Goal: Information Seeking & Learning: Learn about a topic

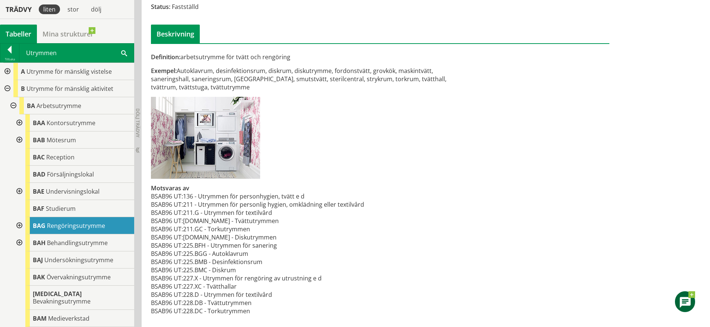
scroll to position [10, 0]
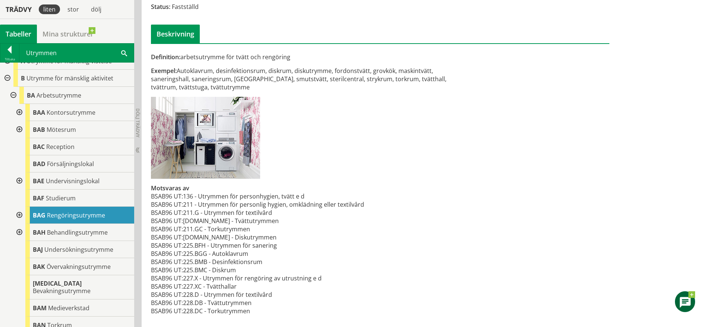
click at [13, 92] on div at bounding box center [12, 95] width 13 height 17
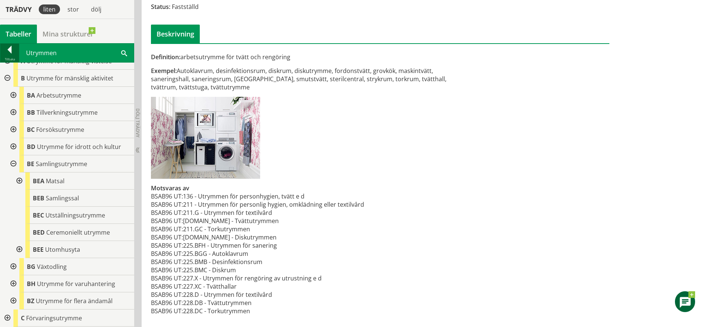
click at [7, 56] on div at bounding box center [9, 51] width 19 height 10
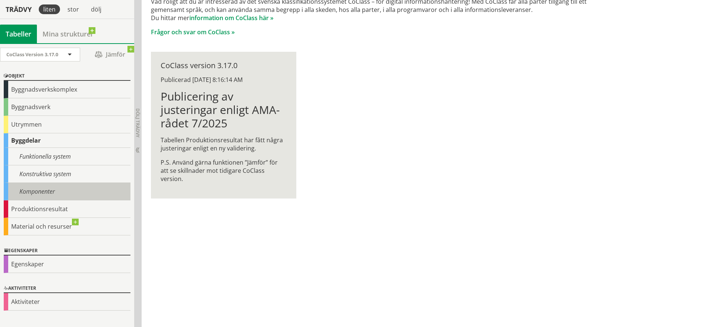
click at [56, 192] on div "Komponenter" at bounding box center [67, 192] width 127 height 18
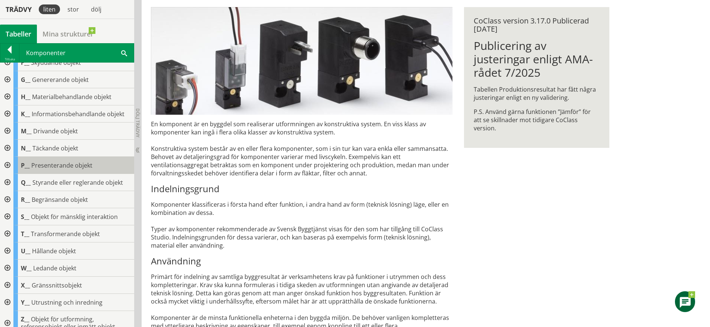
scroll to position [69, 0]
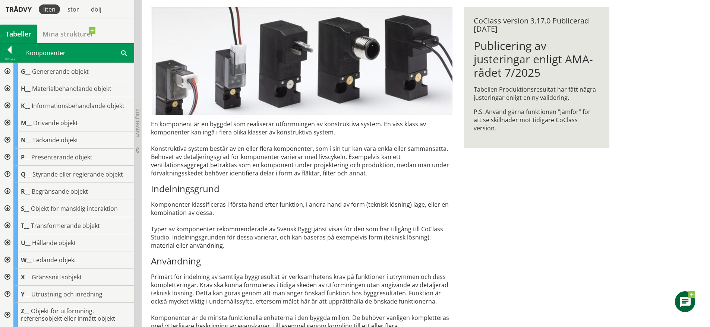
click at [5, 177] on div at bounding box center [6, 174] width 13 height 17
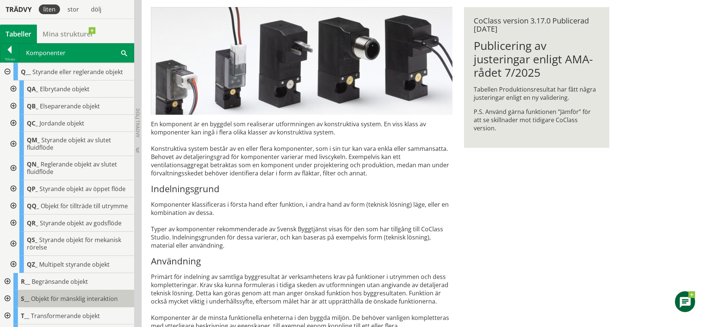
scroll to position [175, 0]
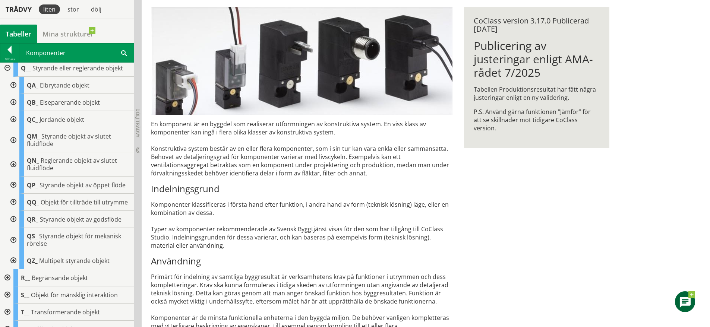
click at [18, 203] on div at bounding box center [12, 202] width 13 height 17
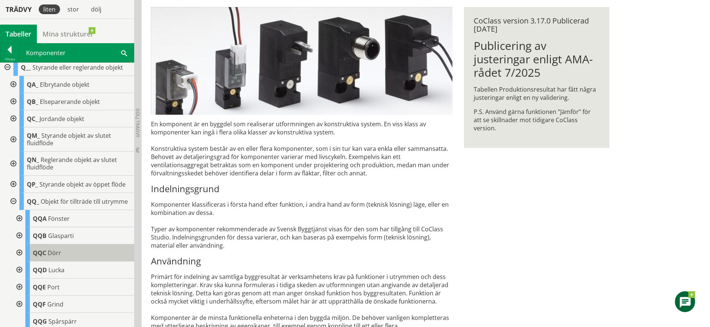
scroll to position [176, 0]
click at [74, 253] on div "QQC Dörr" at bounding box center [79, 252] width 109 height 17
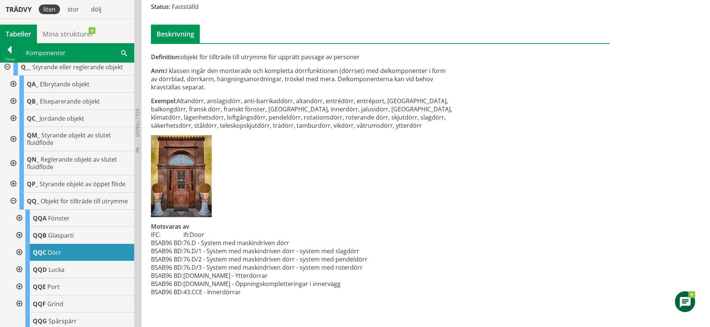
click at [19, 259] on div at bounding box center [18, 252] width 13 height 17
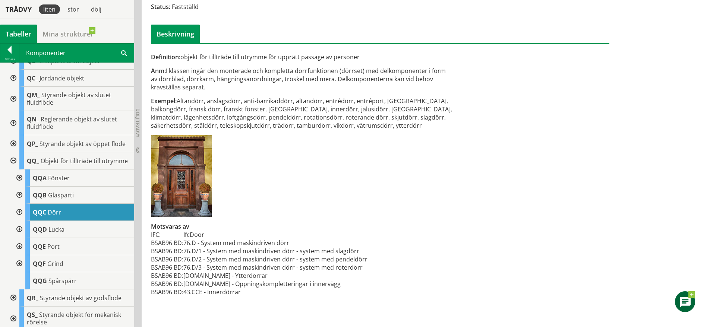
scroll to position [216, 0]
click at [88, 201] on div "QQB Glasparti" at bounding box center [79, 194] width 109 height 17
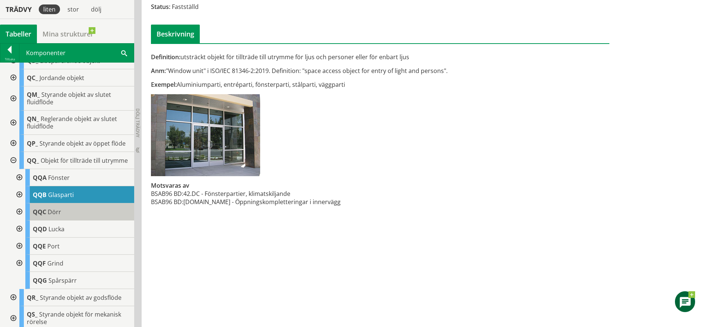
click at [79, 219] on div "QQC Dörr" at bounding box center [79, 211] width 109 height 17
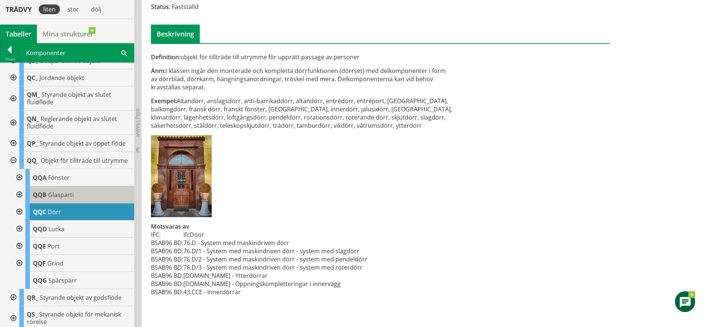
click at [73, 203] on div "QQB Glasparti" at bounding box center [79, 194] width 109 height 17
